Goal: Transaction & Acquisition: Purchase product/service

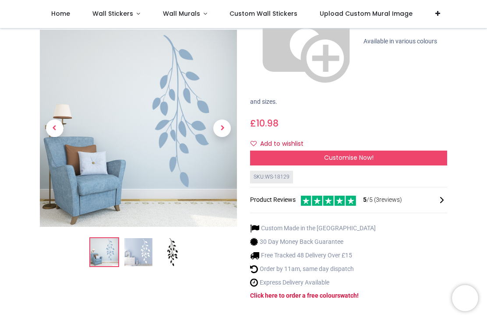
scroll to position [159, 0]
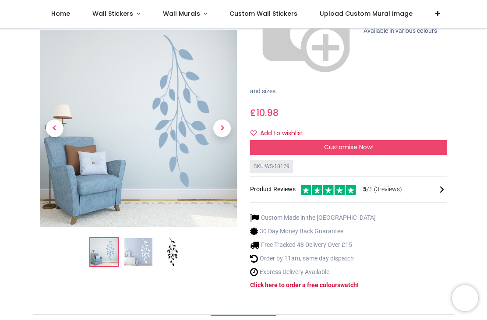
click at [144, 239] on img at bounding box center [138, 253] width 28 height 28
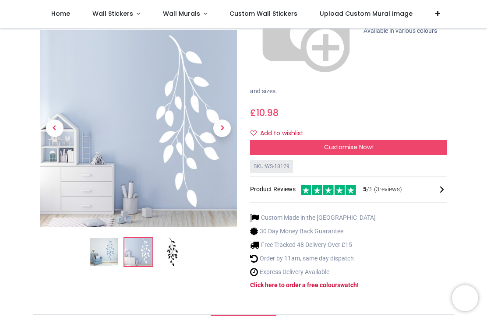
click at [174, 239] on img at bounding box center [173, 253] width 28 height 28
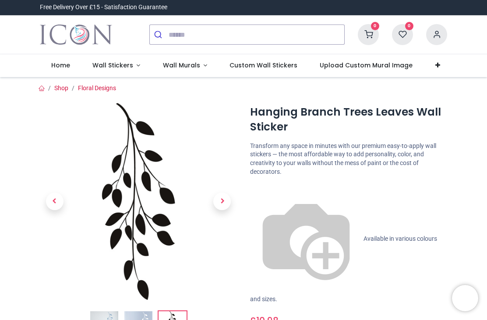
scroll to position [0, 0]
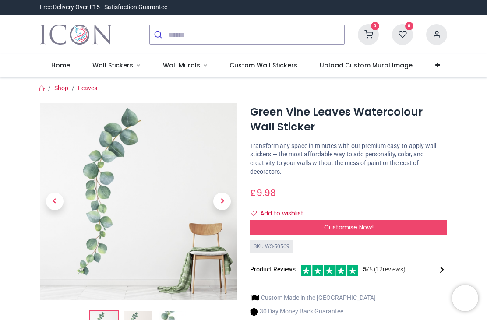
click at [229, 202] on span "Next" at bounding box center [222, 202] width 18 height 18
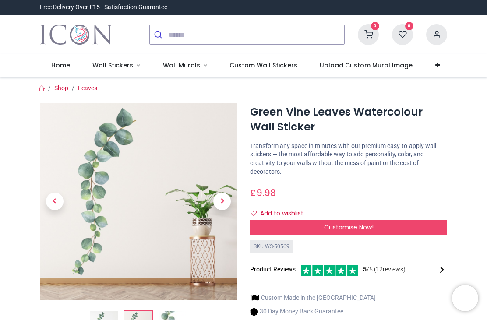
click at [223, 204] on span "Next" at bounding box center [222, 202] width 18 height 18
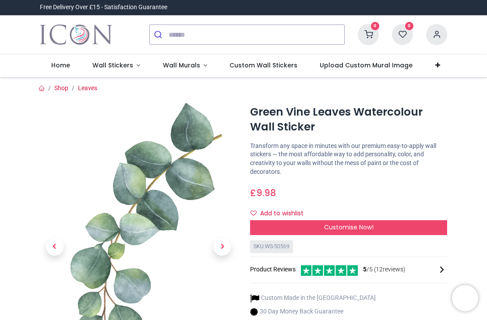
click at [226, 256] on span "Next" at bounding box center [222, 247] width 18 height 18
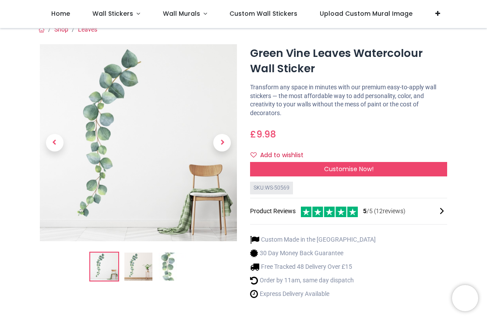
scroll to position [11, 0]
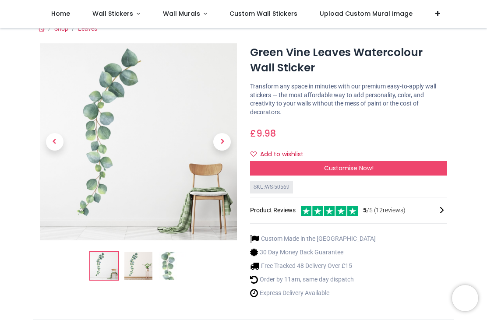
click at [411, 165] on div "Customise Now!" at bounding box center [348, 168] width 197 height 15
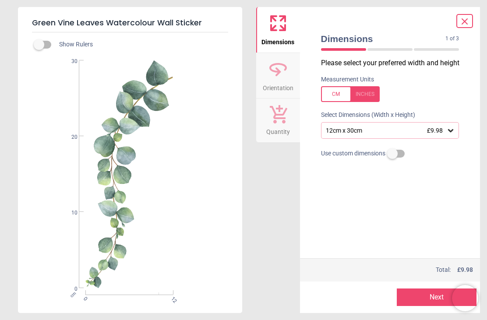
click at [447, 126] on icon at bounding box center [451, 130] width 9 height 9
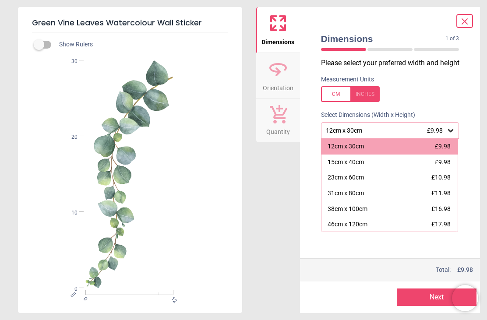
click at [471, 144] on div "Dimensions 1 of 3 1 of 4 Please select your preferred width and height Measurem…" at bounding box center [390, 160] width 181 height 306
click at [396, 193] on div "31cm x 80cm £11.98" at bounding box center [390, 194] width 137 height 16
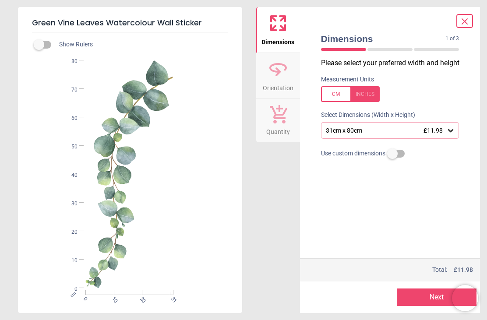
click at [281, 78] on icon at bounding box center [278, 69] width 21 height 21
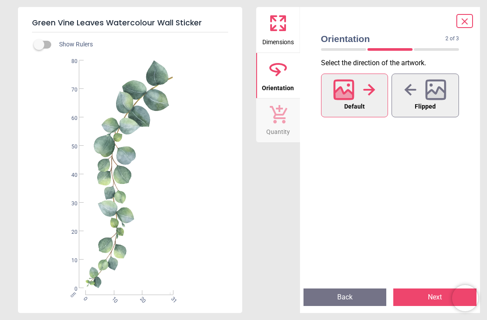
click at [281, 79] on icon at bounding box center [278, 69] width 21 height 21
click at [416, 99] on div at bounding box center [426, 89] width 42 height 23
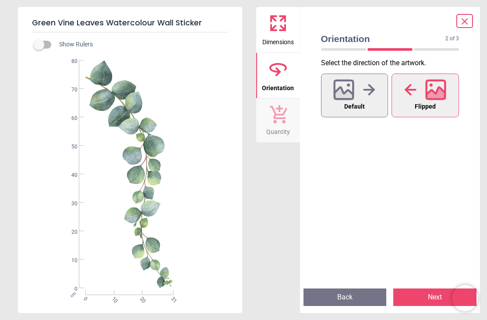
click at [359, 102] on span "Default" at bounding box center [355, 106] width 21 height 11
